Goal: Find specific page/section

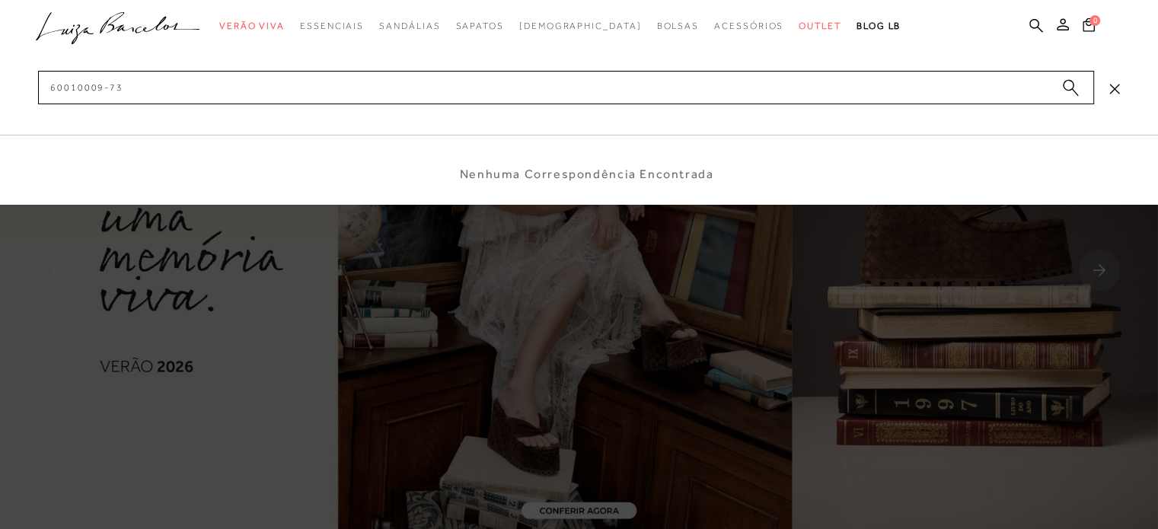
click at [108, 83] on input "60010009-73" at bounding box center [566, 87] width 1056 height 33
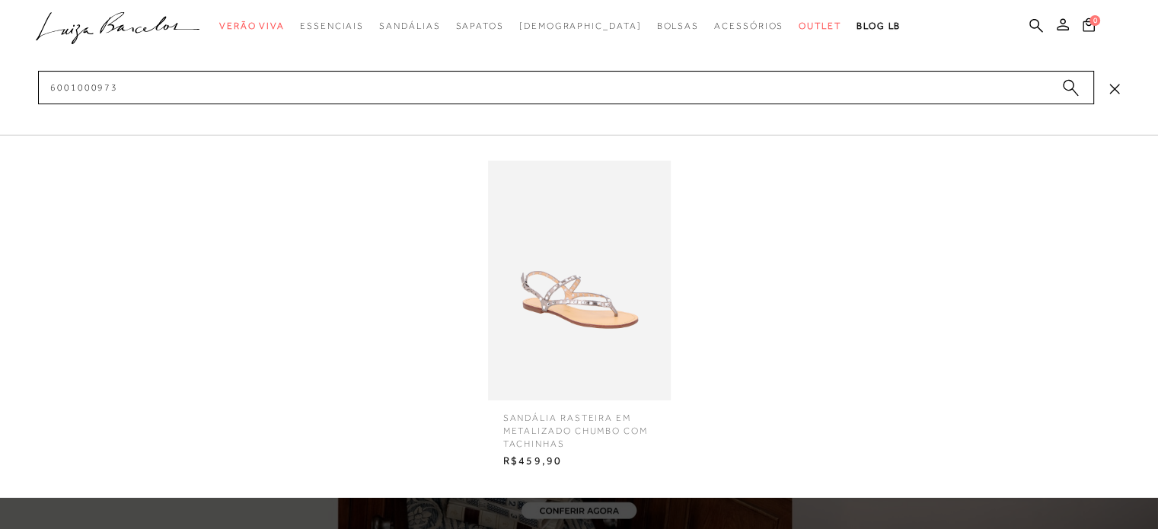
type input "6001000973"
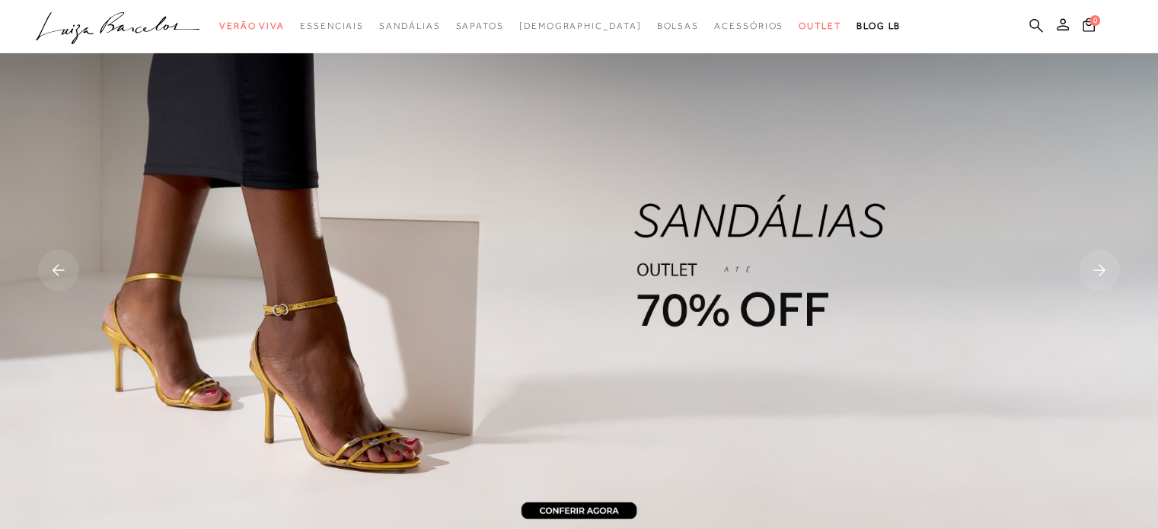
click at [1041, 26] on icon at bounding box center [1036, 25] width 14 height 14
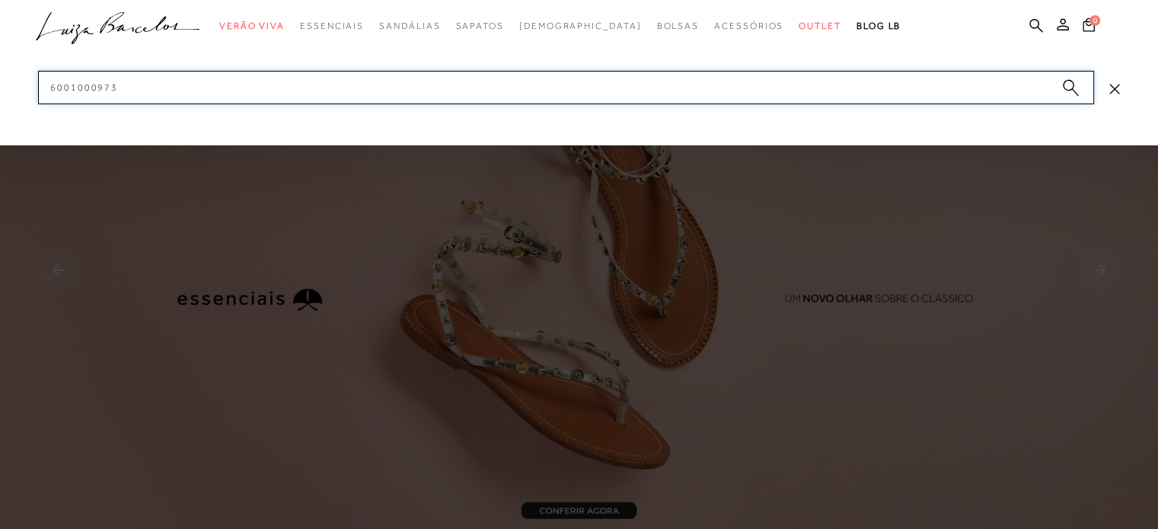
drag, startPoint x: 140, startPoint y: 84, endPoint x: 0, endPoint y: 110, distance: 142.6
click at [0, 1] on div "categoryHeader .a{fill-rule:evenodd;} Verão Viva Em alta Charms Mules" at bounding box center [579, 0] width 1158 height 1
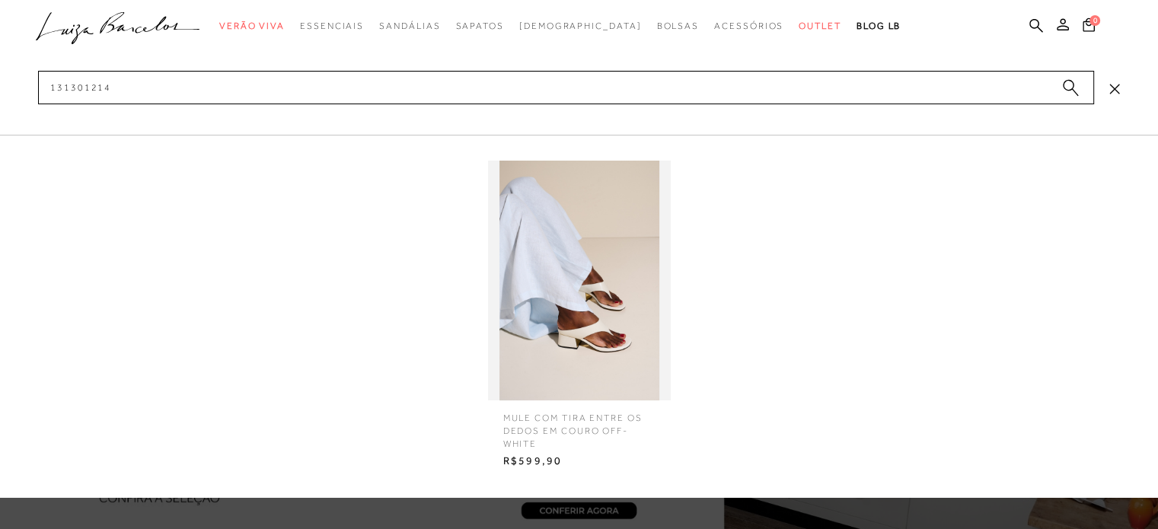
type input "131301214"
